Goal: Find contact information: Find contact information

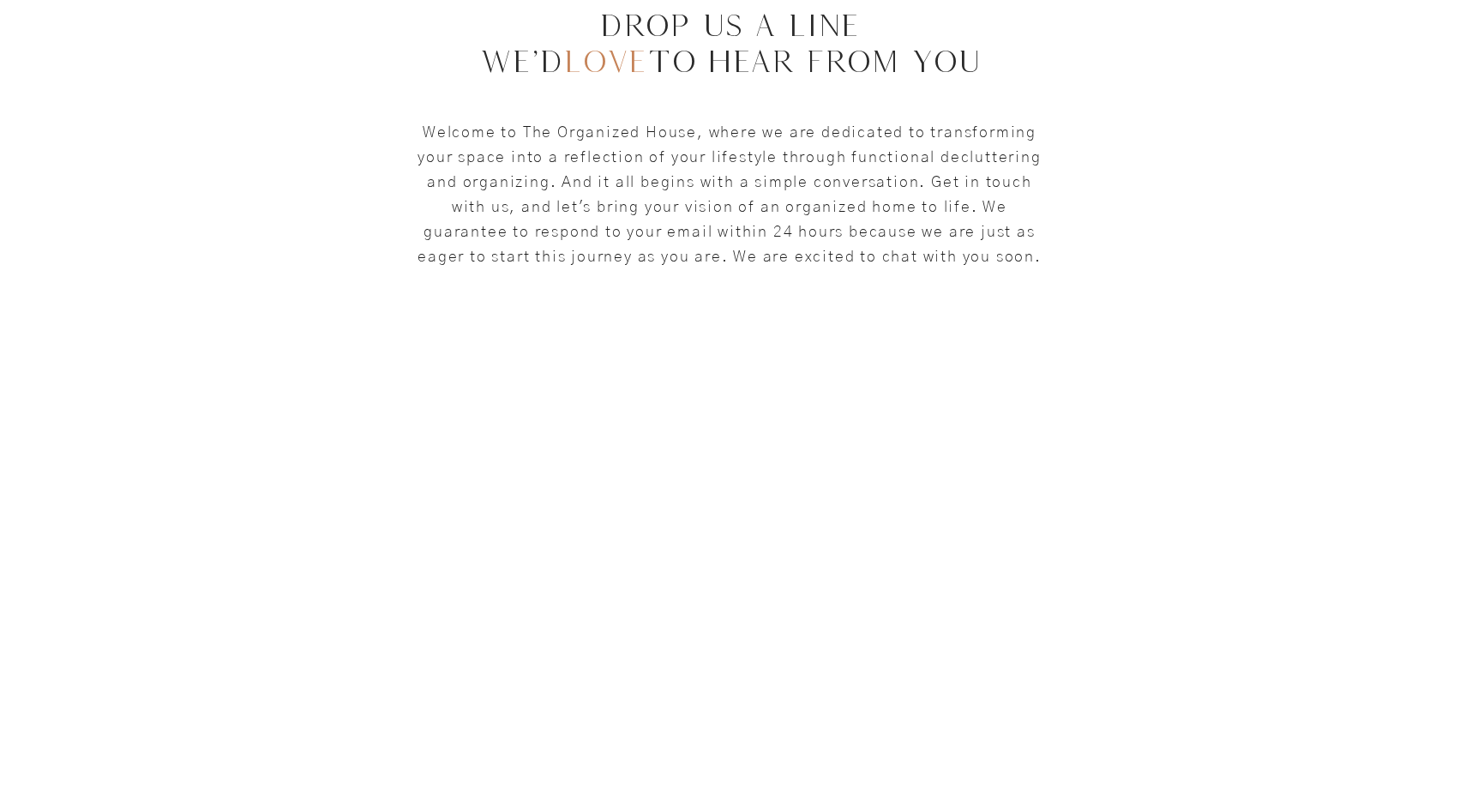
scroll to position [271, 0]
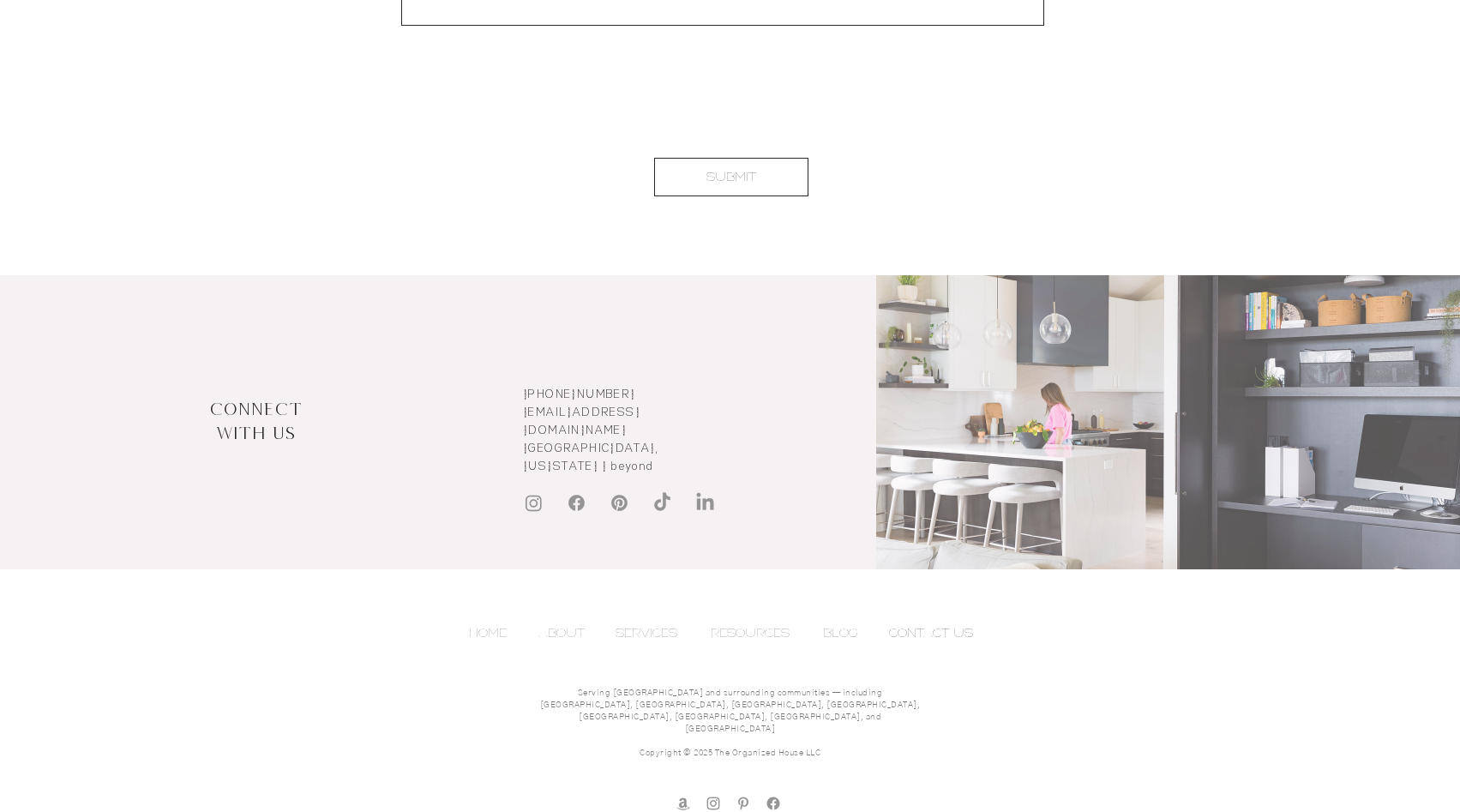
scroll to position [1315, 0]
